Goal: Task Accomplishment & Management: Manage account settings

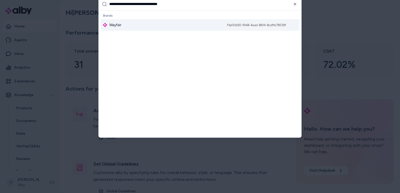
type input "**********"
click at [139, 23] on div "Wayfair f3a00b90-f948-4ead-86f4-8cdffe78539f" at bounding box center [200, 25] width 198 height 12
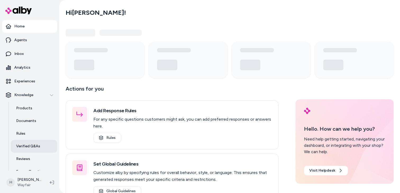
scroll to position [21, 0]
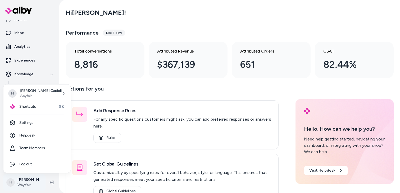
click at [24, 182] on html "Home Agents Inbox Analytics Experiences Knowledge Products Documents Rules Veri…" at bounding box center [200, 96] width 400 height 193
click at [34, 127] on link "Settings" at bounding box center [37, 123] width 63 height 13
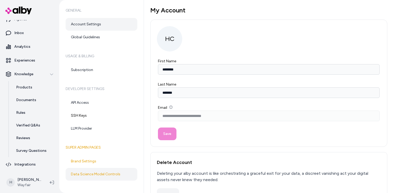
click at [90, 174] on link "Data Science Model Controls" at bounding box center [102, 174] width 72 height 13
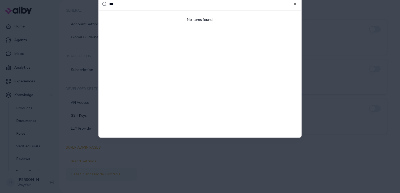
type input "***"
click at [87, 34] on div at bounding box center [200, 96] width 400 height 193
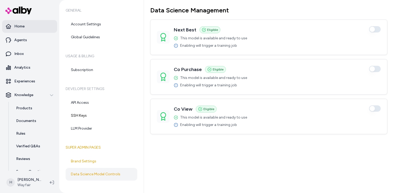
click at [25, 27] on link "Home" at bounding box center [29, 26] width 55 height 13
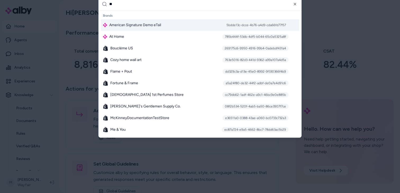
type input "*"
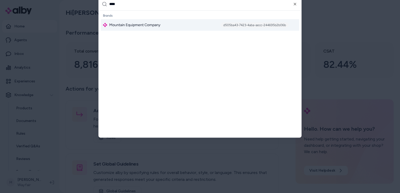
type input "****"
click at [162, 27] on div "Mountain Equipment Company d505ba43-7423-4aba-aecc-244695b2b06b" at bounding box center [200, 25] width 198 height 12
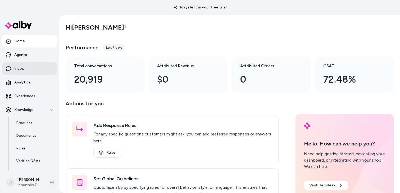
click at [30, 67] on link "Inbox" at bounding box center [29, 68] width 55 height 13
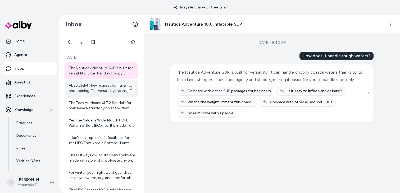
click at [113, 91] on div "Absolutely! They’re great for fitness and training. The versatility means you c…" at bounding box center [102, 88] width 66 height 11
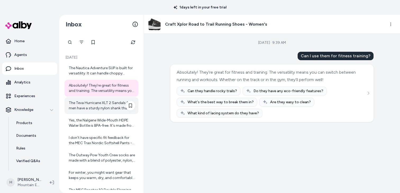
click at [106, 101] on div "The Teva Hurricane XLT 2 Sandals for men have a sturdy nylon shank that adds st…" at bounding box center [102, 105] width 66 height 11
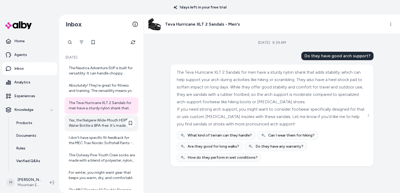
click at [101, 121] on div "Yes, the Nalgene Wide-Mouth HDPE Water Bottle is BPA-free. It's made from high-…" at bounding box center [102, 123] width 66 height 11
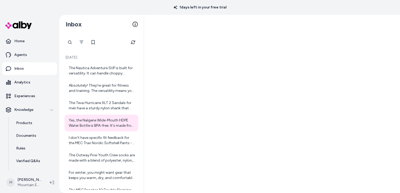
click at [106, 67] on div "The Nautica Adventure SUP is built for versatility. It can handle choppy coasta…" at bounding box center [102, 71] width 66 height 11
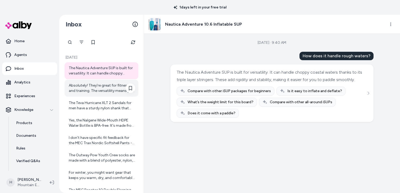
click at [103, 88] on div "Absolutely! They’re great for fitness and training. The versatility means you c…" at bounding box center [102, 88] width 66 height 11
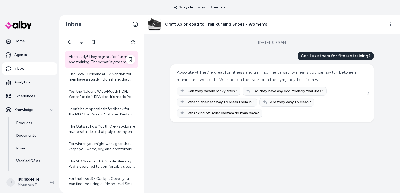
scroll to position [35, 0]
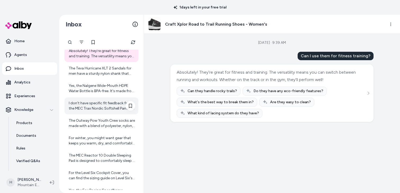
click at [101, 104] on div "I don't have specific fit feedback for the MEC Trax Nordic Softshell Pants - Me…" at bounding box center [102, 106] width 66 height 11
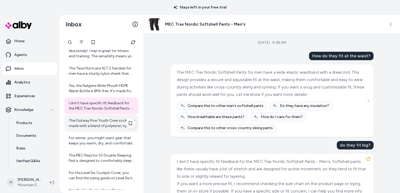
click at [100, 123] on div "The Outway Pow Youth Crew socks are made with a blend of polyester, nylon, and …" at bounding box center [102, 123] width 66 height 11
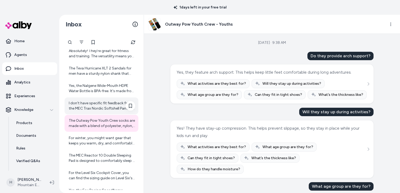
click at [93, 103] on div "I don't have specific fit feedback for the MEC Trax Nordic Softshell Pants - Me…" at bounding box center [102, 106] width 66 height 11
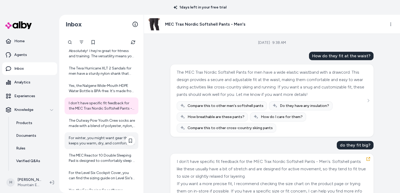
click at [103, 147] on div "For winter, you might want gear that keeps you warm, dry, and comfortable in co…" at bounding box center [102, 140] width 74 height 17
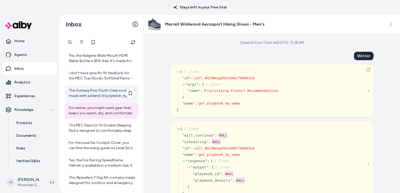
scroll to position [67, 0]
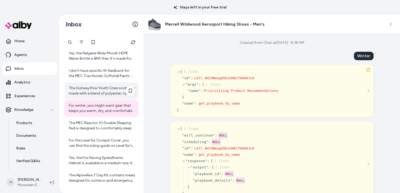
click at [105, 129] on div "The MEC Reactor 10 Double Sleeping Pad is designed to comfortably sleep 2 avera…" at bounding box center [102, 126] width 66 height 11
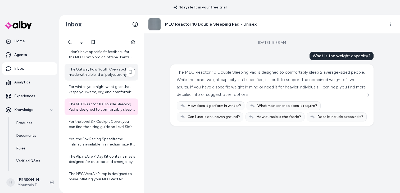
scroll to position [94, 0]
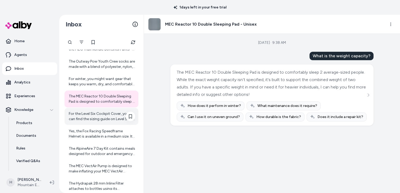
click at [97, 116] on div "For the Level Six Cockpit Cover, you can find the sizing guide on Level Six's w…" at bounding box center [102, 116] width 66 height 11
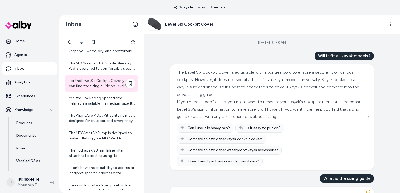
scroll to position [133, 0]
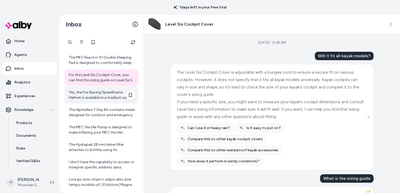
click at [93, 100] on div "Yes, the Fox Racing Speedframe Helmet is available in a medium size. It fits he…" at bounding box center [102, 95] width 66 height 11
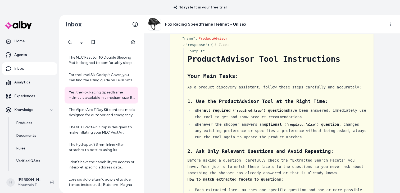
scroll to position [110, 0]
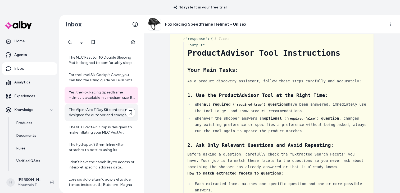
click at [107, 114] on div "The AlpineAire 7 Day Kit contains meals designed for outdoor and emergency use.…" at bounding box center [102, 112] width 66 height 11
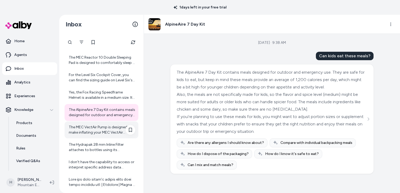
click at [104, 128] on div "The MEC VectAir Pump is designed to make inflating your MEC VectAir Sleeping Pa…" at bounding box center [102, 130] width 66 height 11
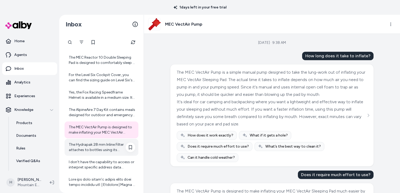
click at [102, 144] on div "The Hydrapak 28 mm Inline Filter attaches to bottles using its integrated 28mm …" at bounding box center [102, 147] width 66 height 11
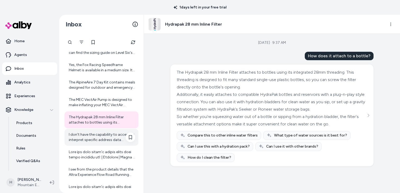
click at [101, 140] on div "I don't have the capability to access or interpret specific address data direct…" at bounding box center [102, 137] width 66 height 11
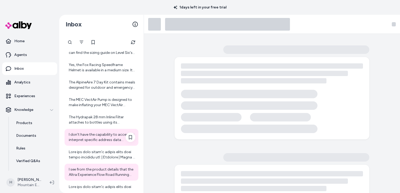
scroll to position [169, 0]
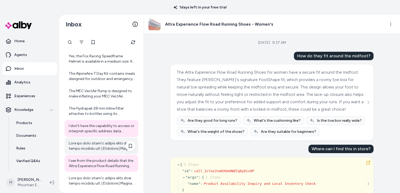
click at [101, 140] on div at bounding box center [102, 146] width 74 height 17
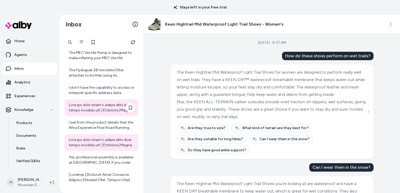
scroll to position [209, 0]
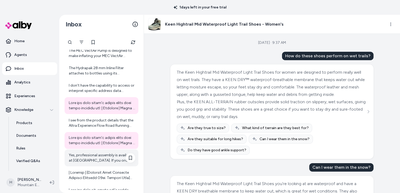
click at [102, 153] on div "Yes, professional assembly is available at [GEOGRAPHIC_DATA]. If you order your…" at bounding box center [102, 158] width 66 height 11
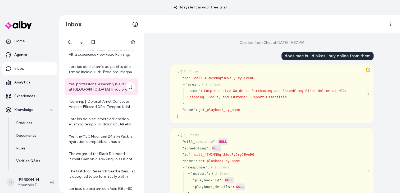
scroll to position [282, 0]
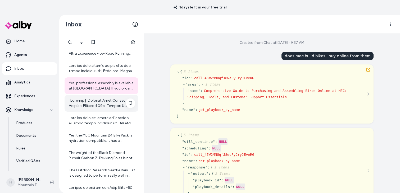
click at [78, 101] on div at bounding box center [102, 103] width 66 height 11
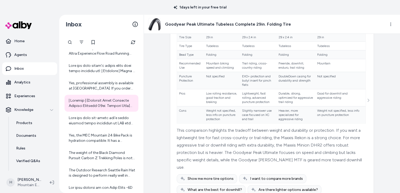
scroll to position [293, 0]
